Goal: Task Accomplishment & Management: Complete application form

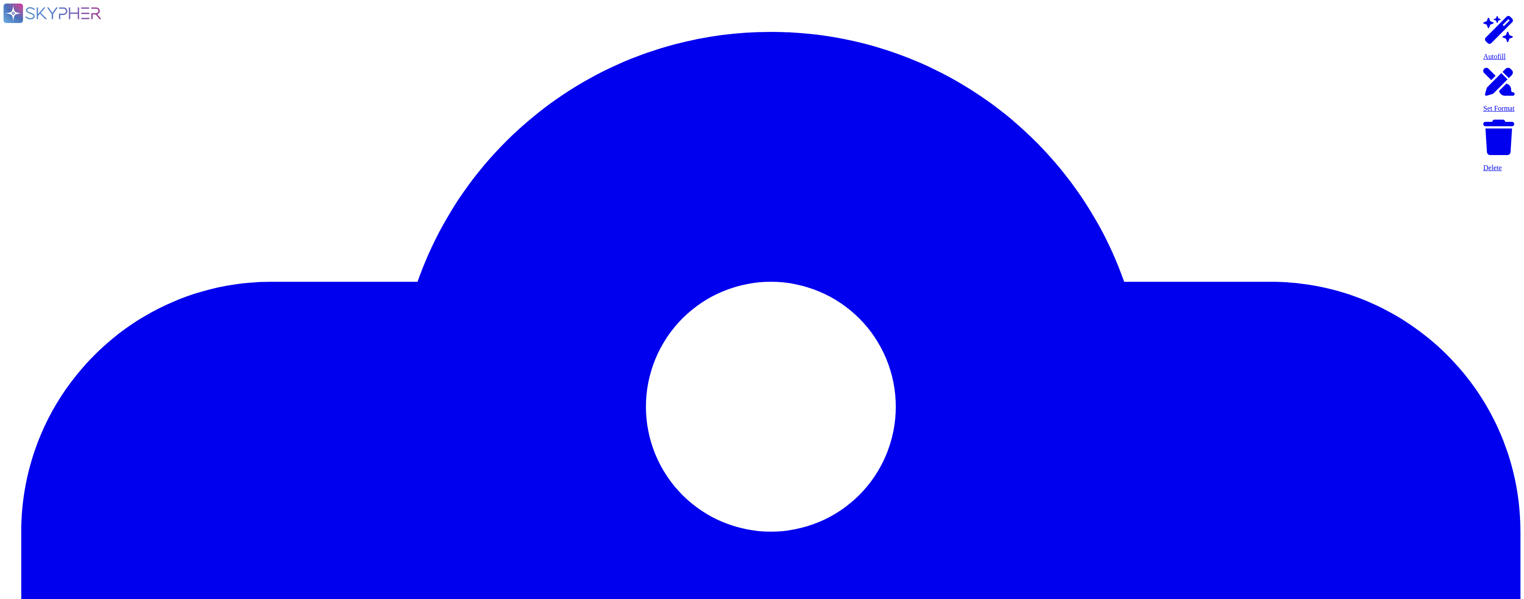
type textarea "Yes."
type textarea "Customer data stored by Adobe on the hosting provider includes strong tenant is…"
type textarea "Adobe's products and services' architecture diagrams are reviewed and updated, …"
type textarea "Multi-factor authentication (“MFA”) is required prior to obtaining access to Ad…"
type textarea "Not Enabled by default. Multi-factor authentication is available for client acc…"
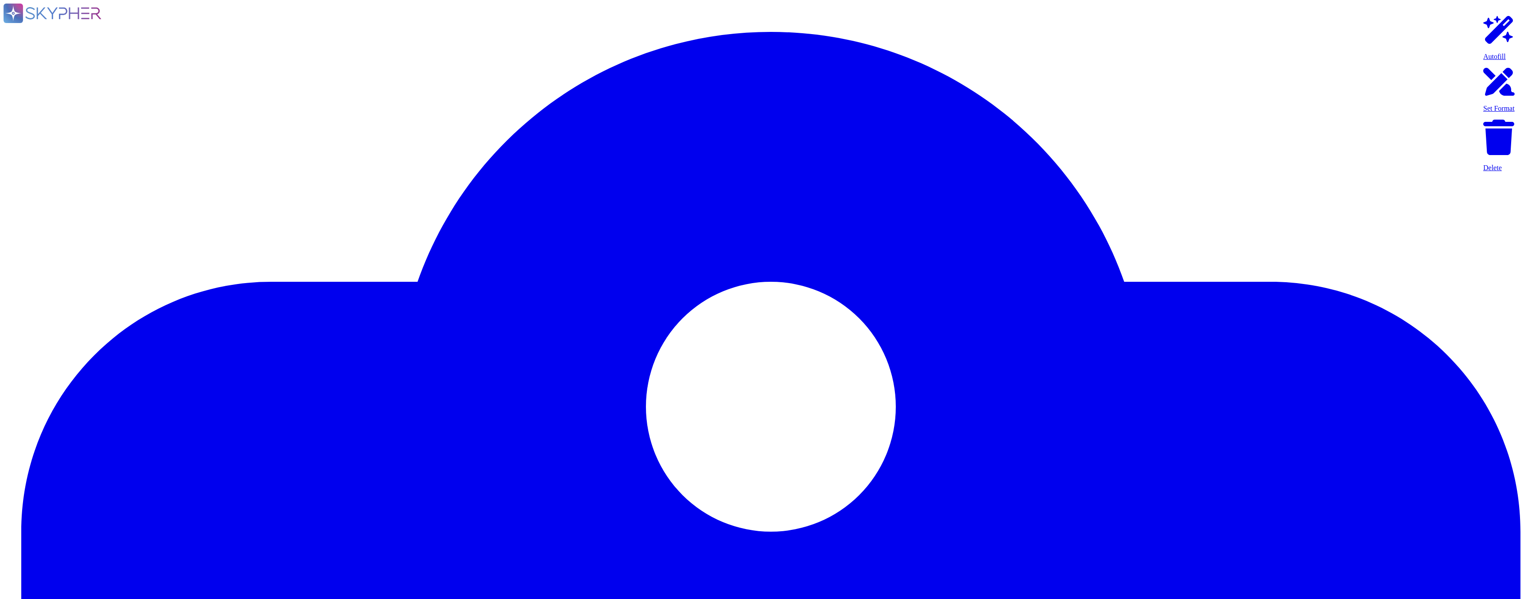
type textarea "Multi-factor authentication (“MFA”) is required prior to obtaining access to Ad…"
type textarea "Documented policies and procedures exist that cover unauthorized software insta…"
type textarea "Lo ipsumdolo sita CON 65682, Adipi'e Seddoeiusmo Temporin Utlabo etdolore mag a…"
type textarea "SaaS administrators and end users access the application through the same web i…"
type textarea "Yes we do all of the above - 2FA, audit trails, IP address filtering, firewalls…"
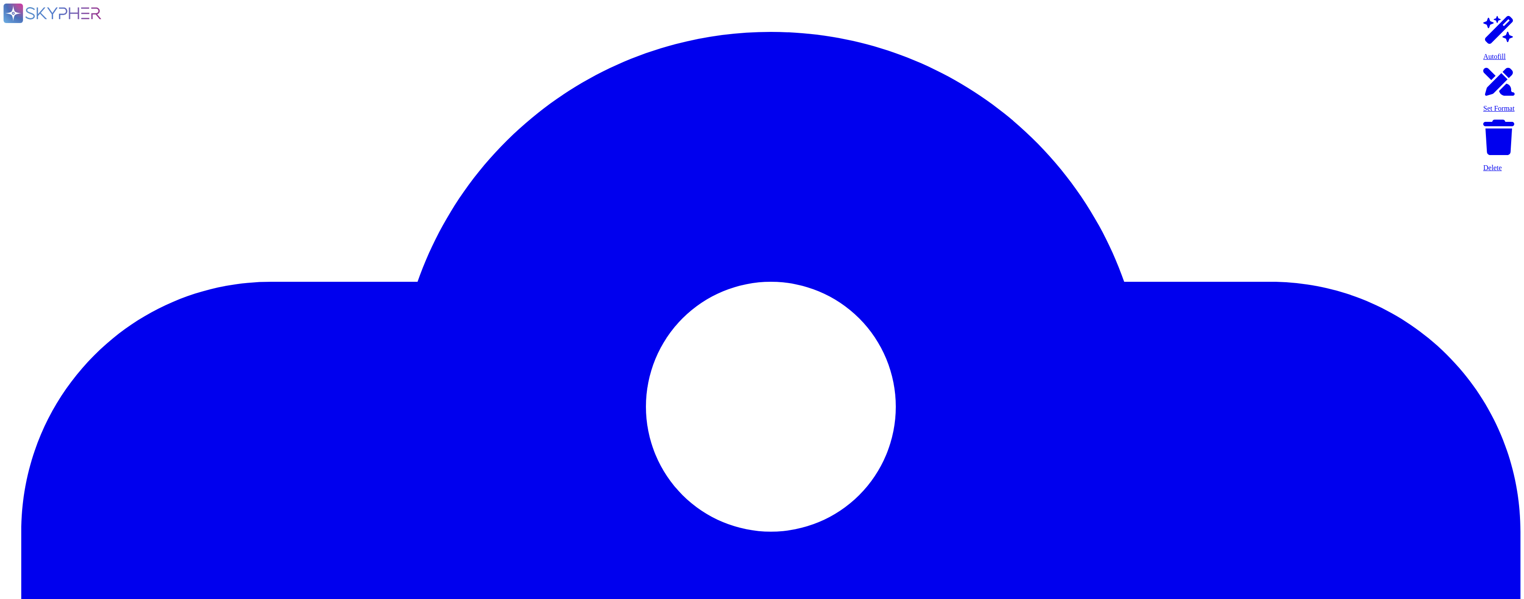
type textarea "Lo ipsumdolo sita CON 65682, Adipi'e Seddoeiusmo Temporin Utlabo etdolore mag a…"
